Goal: Use online tool/utility: Utilize a website feature to perform a specific function

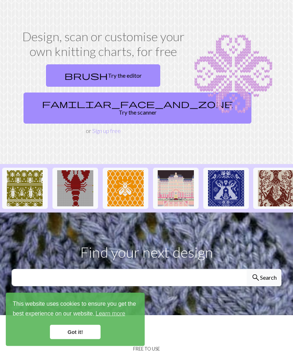
scroll to position [22, 0]
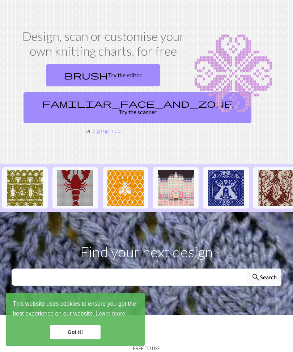
click at [108, 77] on link "brush Try the editor" at bounding box center [103, 75] width 114 height 22
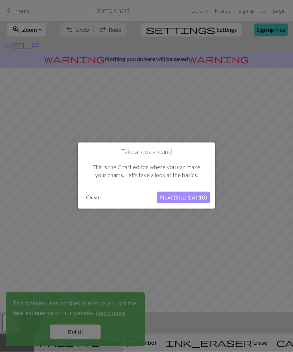
click at [178, 199] on button "Next (Step 1 of 10)" at bounding box center [183, 198] width 53 height 12
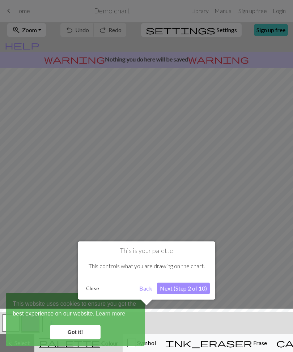
click at [179, 289] on button "Next (Step 2 of 10)" at bounding box center [183, 289] width 53 height 12
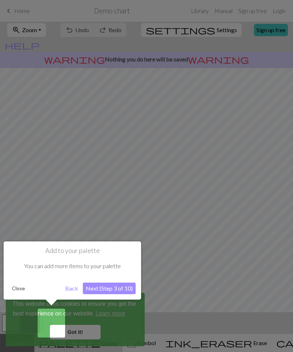
click at [84, 332] on div at bounding box center [146, 176] width 293 height 352
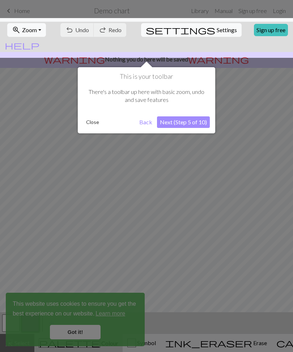
click at [82, 331] on div at bounding box center [146, 176] width 293 height 352
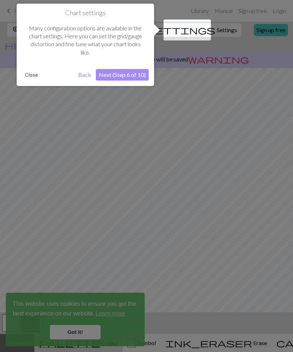
click at [68, 331] on div at bounding box center [146, 176] width 293 height 352
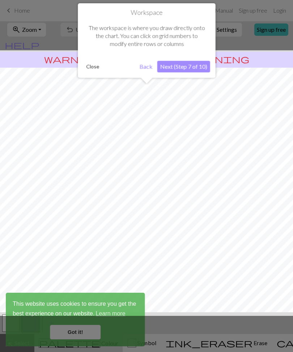
click at [77, 327] on div at bounding box center [146, 176] width 293 height 352
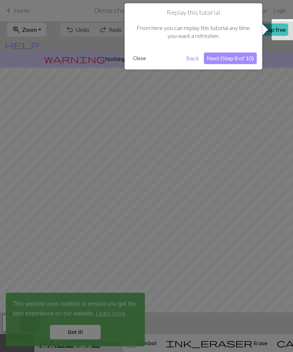
click at [228, 58] on button "Next (Step 8 of 10)" at bounding box center [230, 59] width 53 height 12
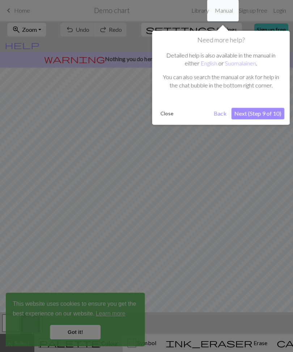
click at [250, 112] on button "Next (Step 9 of 10)" at bounding box center [257, 114] width 53 height 12
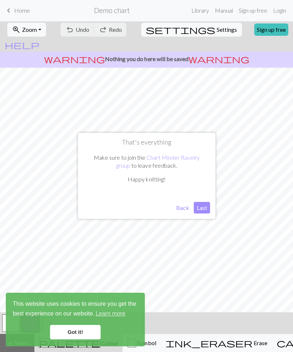
click at [161, 158] on link "Chart Minder Ravelry group" at bounding box center [158, 161] width 84 height 15
